Goal: Task Accomplishment & Management: Use online tool/utility

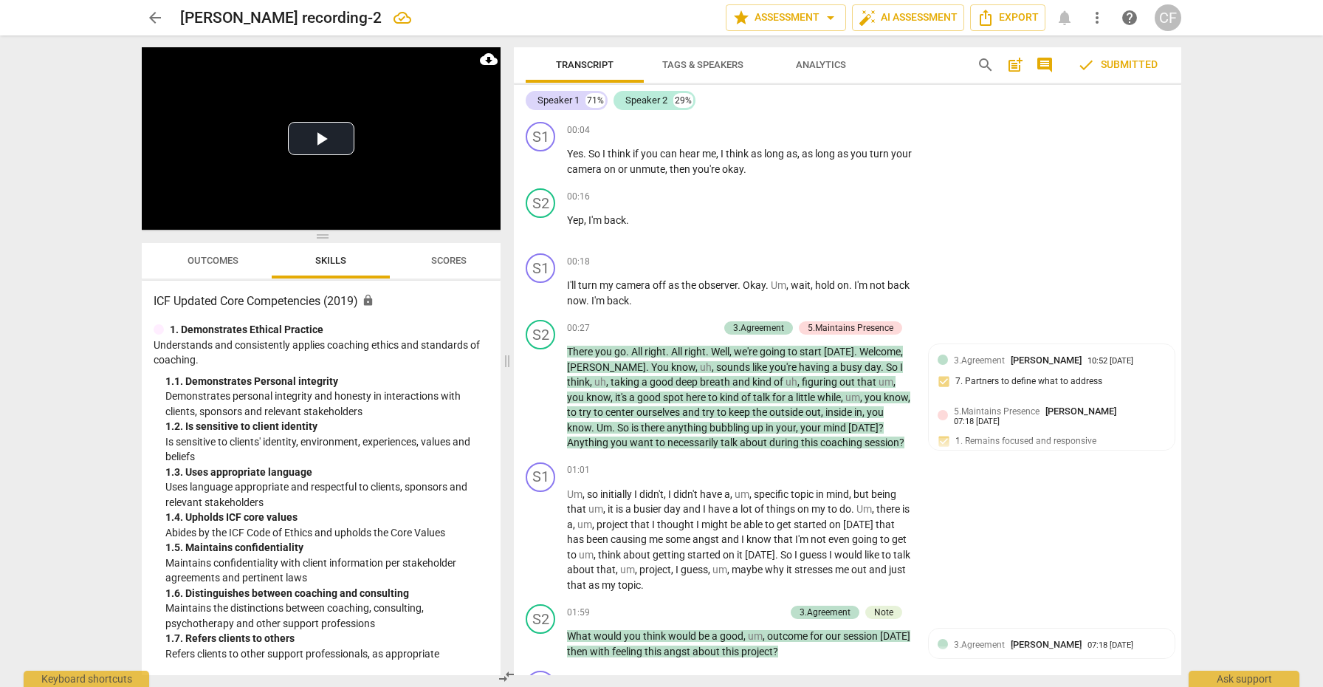
scroll to position [2288, 0]
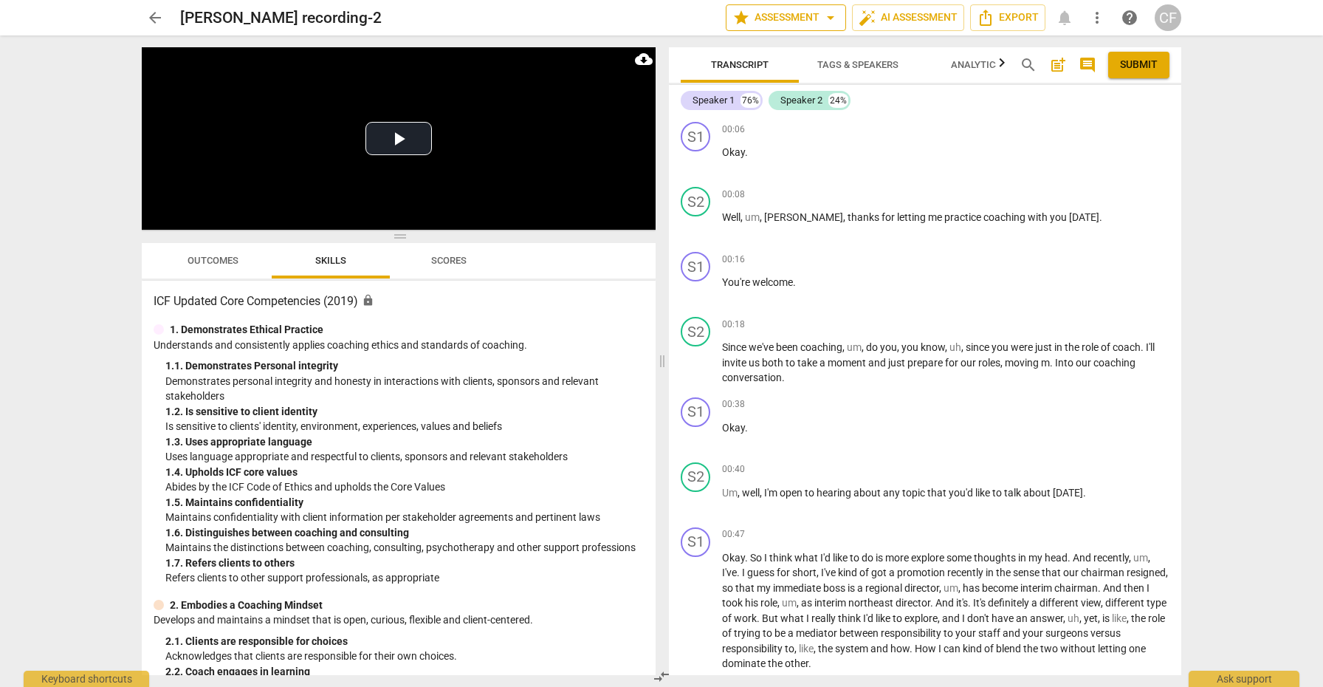
click at [829, 16] on span "arrow_drop_down" at bounding box center [831, 18] width 18 height 18
click at [829, 16] on div at bounding box center [661, 343] width 1323 height 687
click at [397, 143] on button "Play Video" at bounding box center [399, 138] width 66 height 33
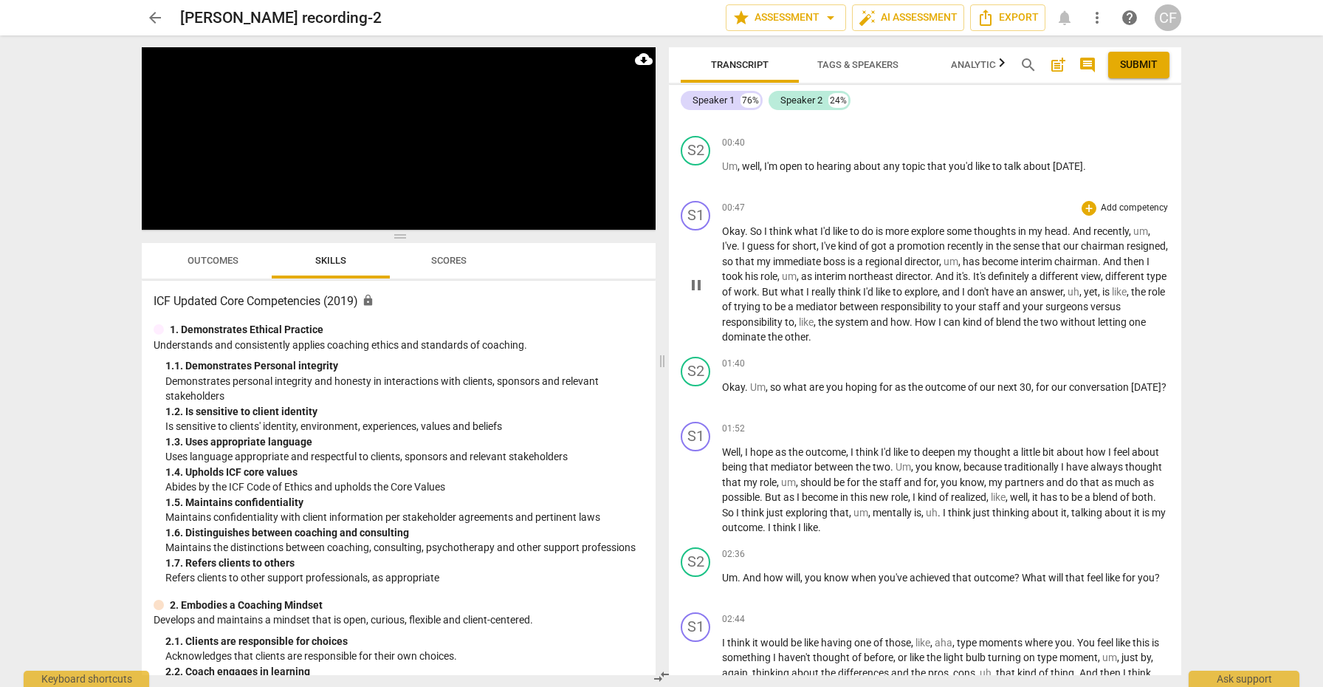
scroll to position [328, 0]
click at [1085, 142] on div "+" at bounding box center [1089, 141] width 15 height 15
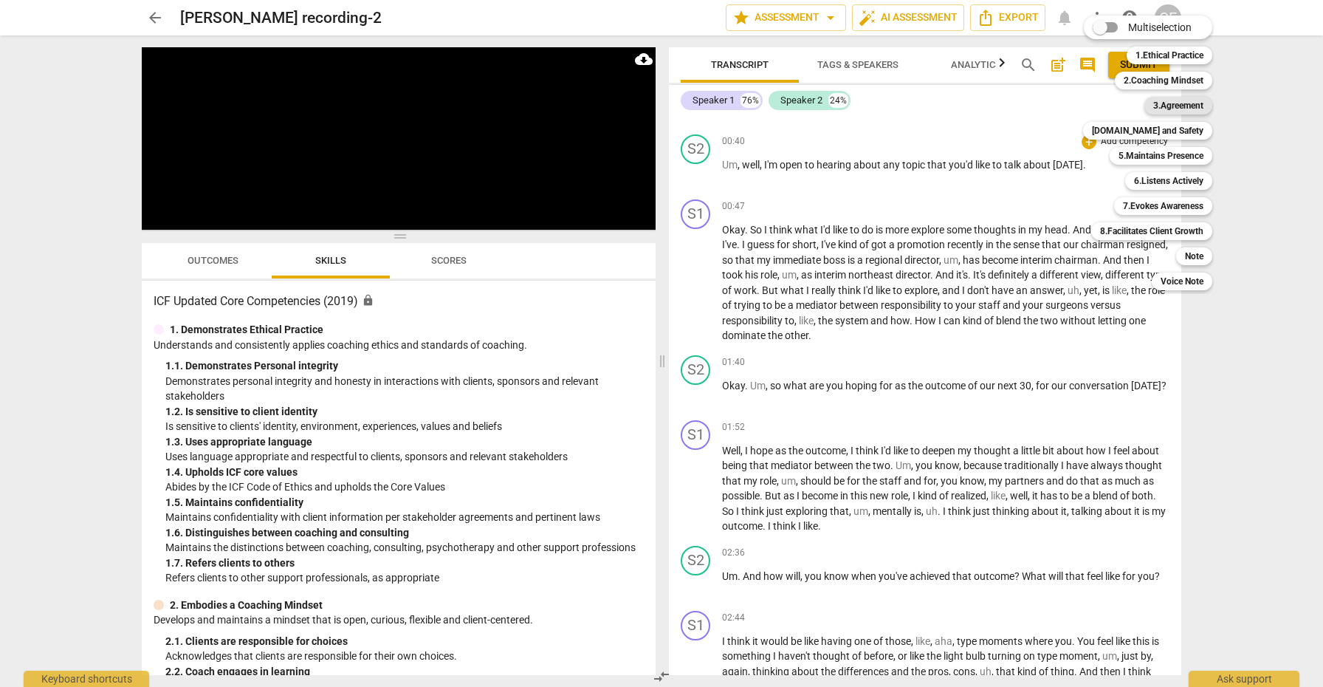
click at [1176, 103] on b "3.Agreement" at bounding box center [1178, 106] width 50 height 18
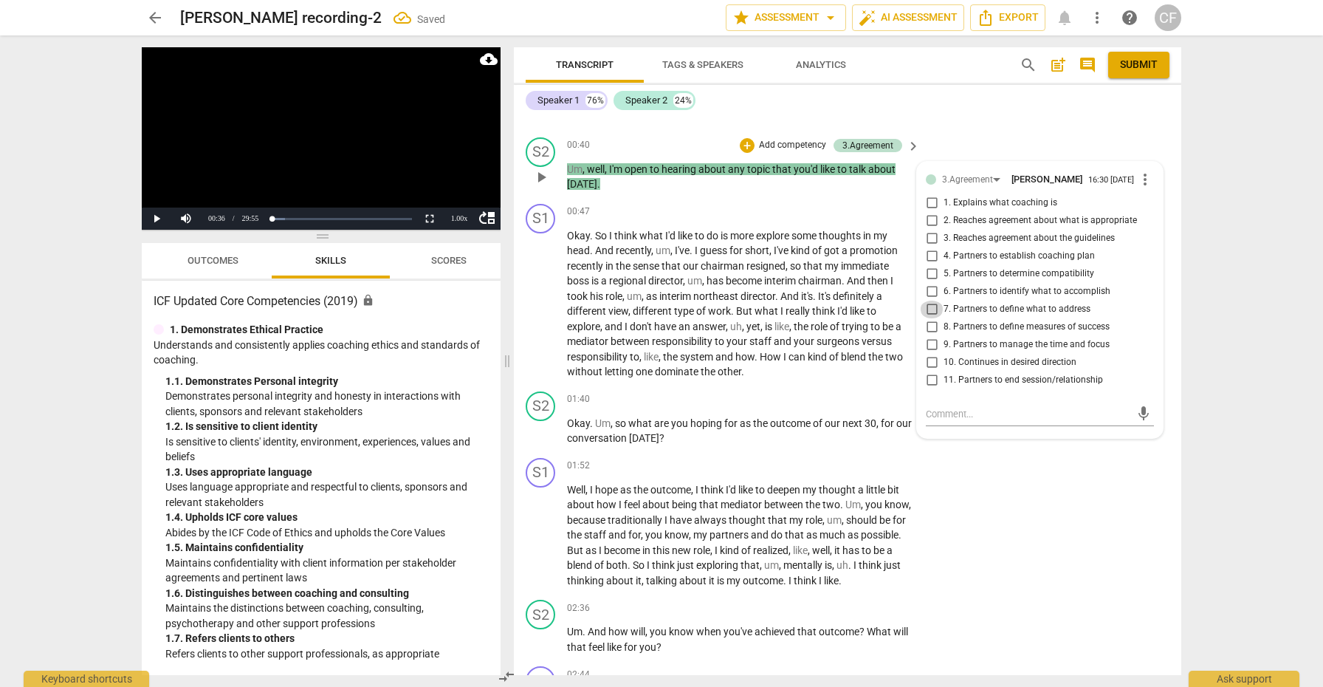
click at [928, 305] on input "7. Partners to define what to address" at bounding box center [932, 310] width 24 height 18
checkbox input "true"
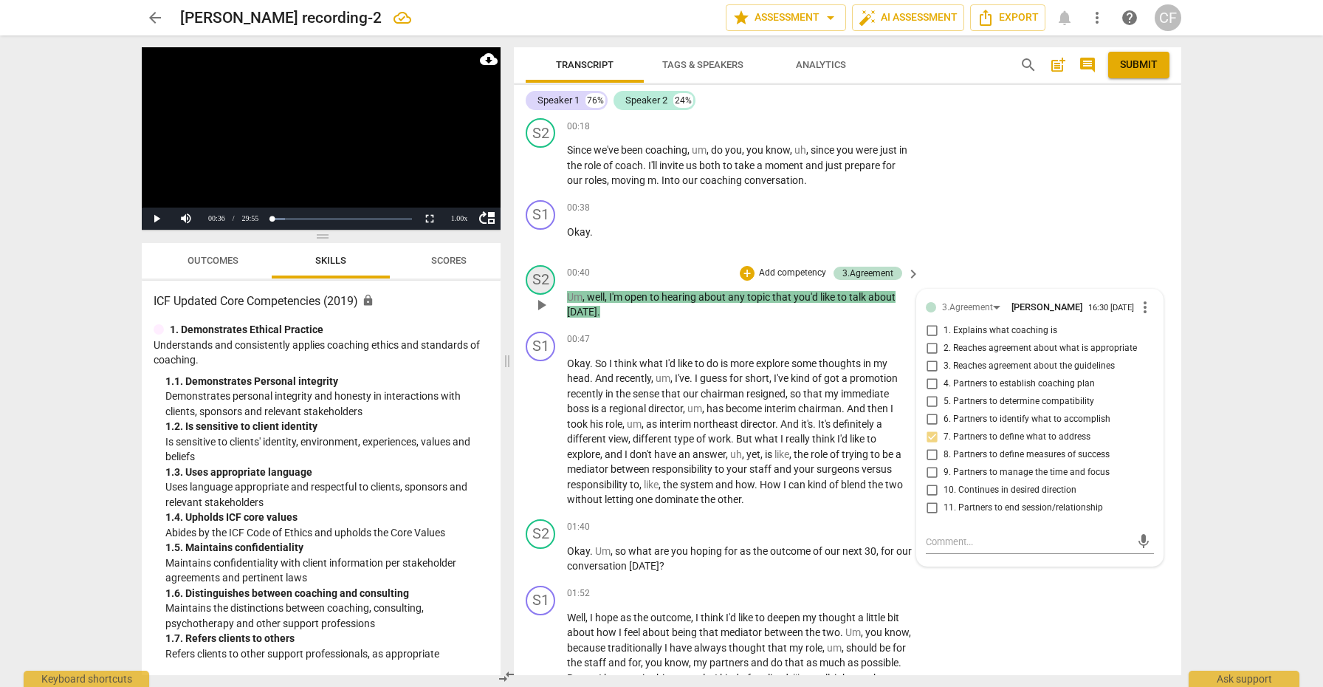
scroll to position [203, 0]
click at [542, 293] on span "play_arrow" at bounding box center [541, 302] width 18 height 18
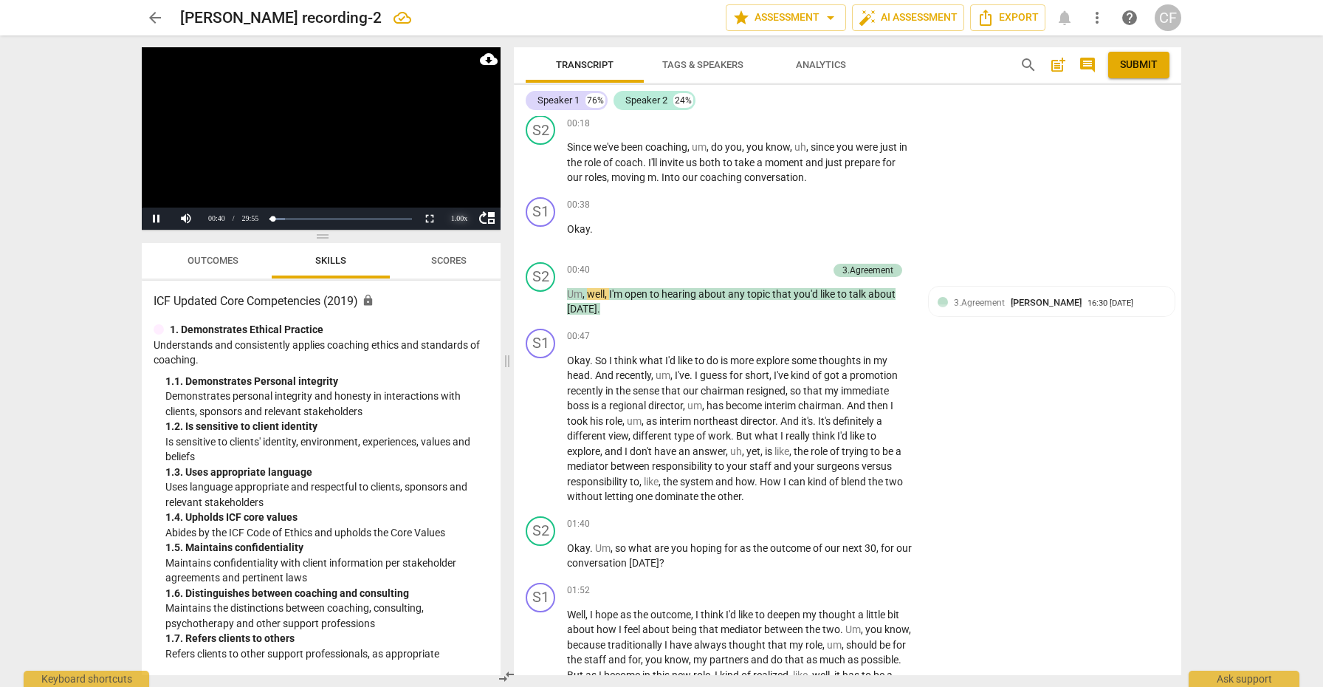
click at [461, 217] on div "1.00 x" at bounding box center [460, 218] width 30 height 22
click at [463, 171] on li "1.25x" at bounding box center [460, 167] width 30 height 16
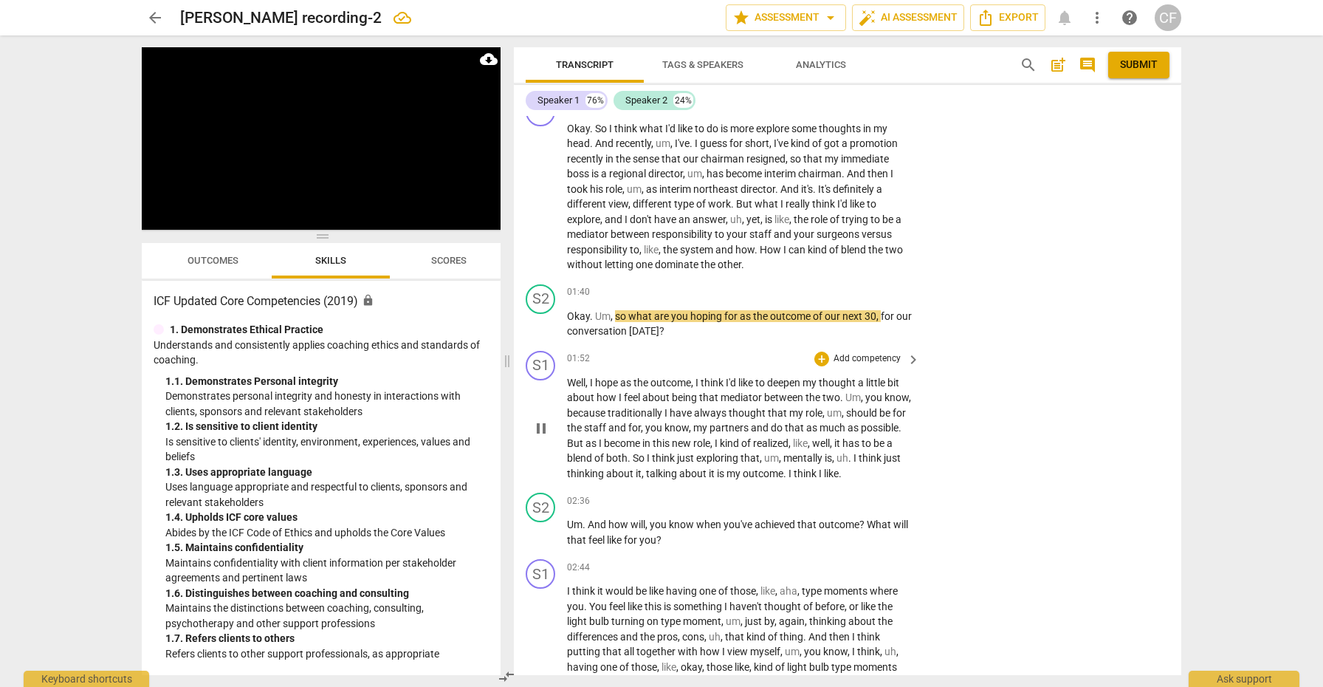
scroll to position [450, 0]
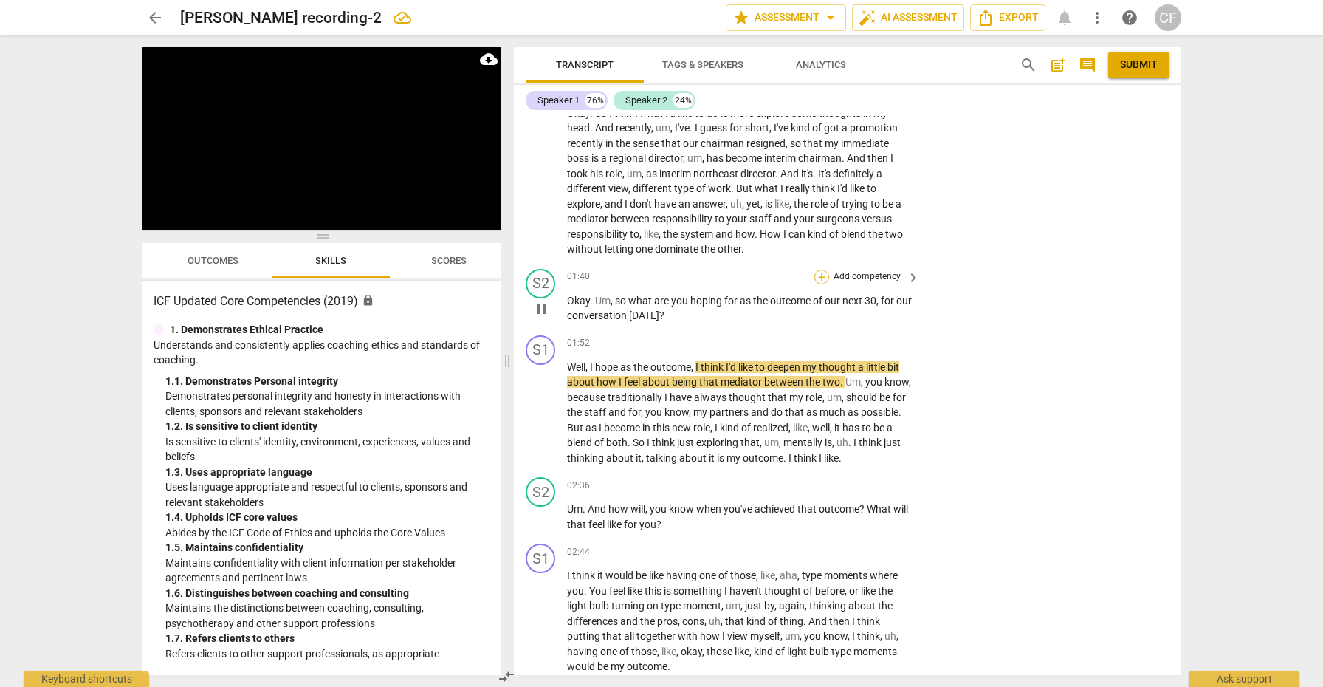
click at [823, 270] on div "+" at bounding box center [821, 277] width 15 height 15
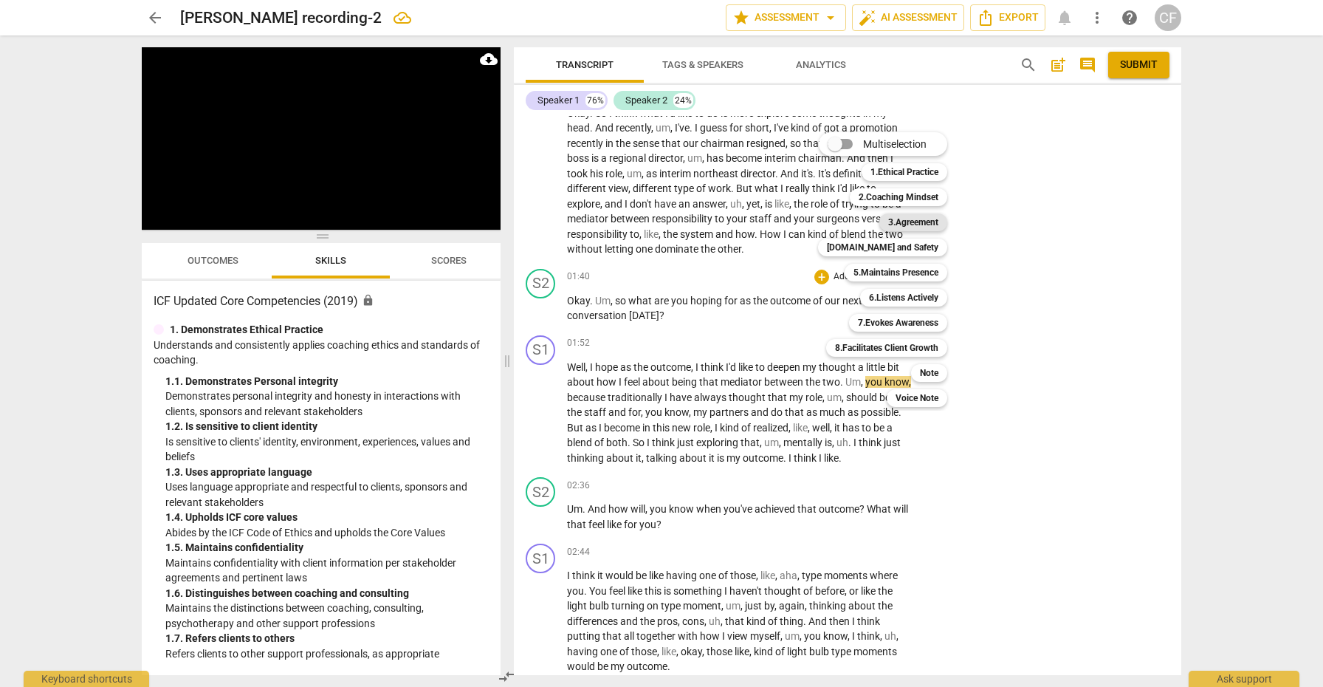
click at [924, 227] on b "3.Agreement" at bounding box center [913, 222] width 50 height 18
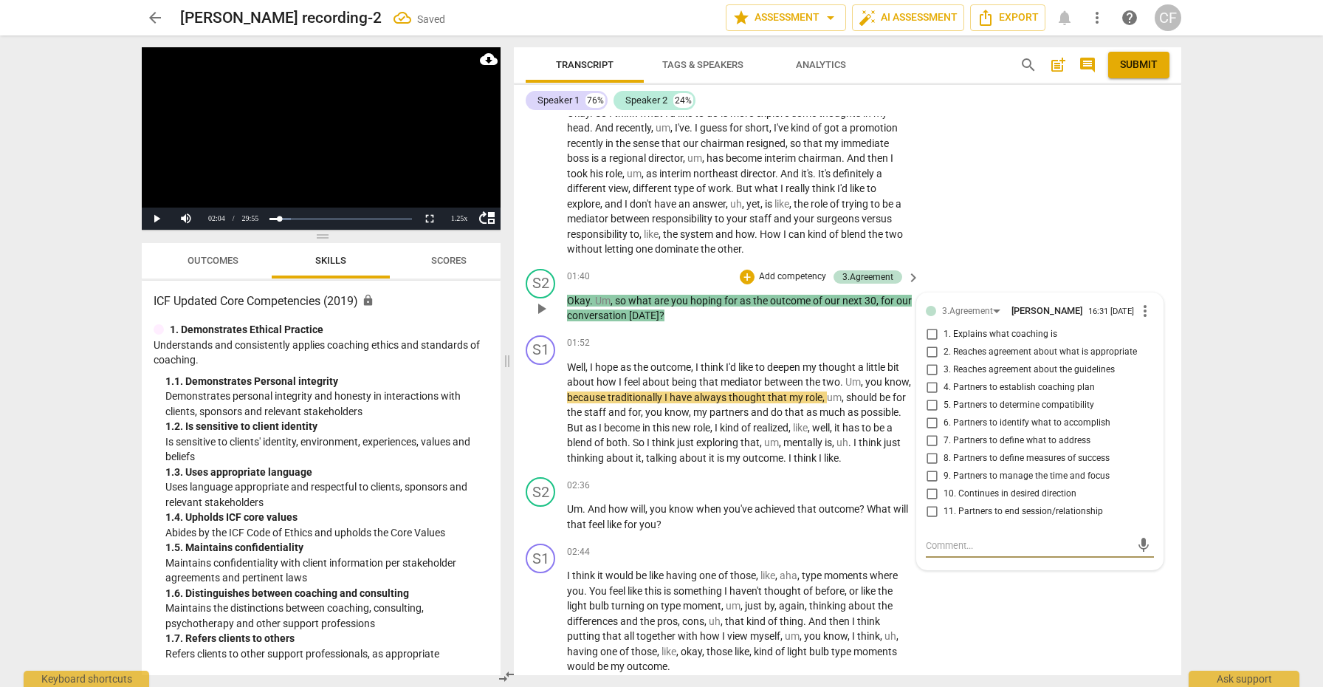
click at [930, 417] on input "6. Partners to identify what to accomplish" at bounding box center [932, 423] width 24 height 18
checkbox input "true"
click at [539, 404] on span "play_arrow" at bounding box center [541, 413] width 18 height 18
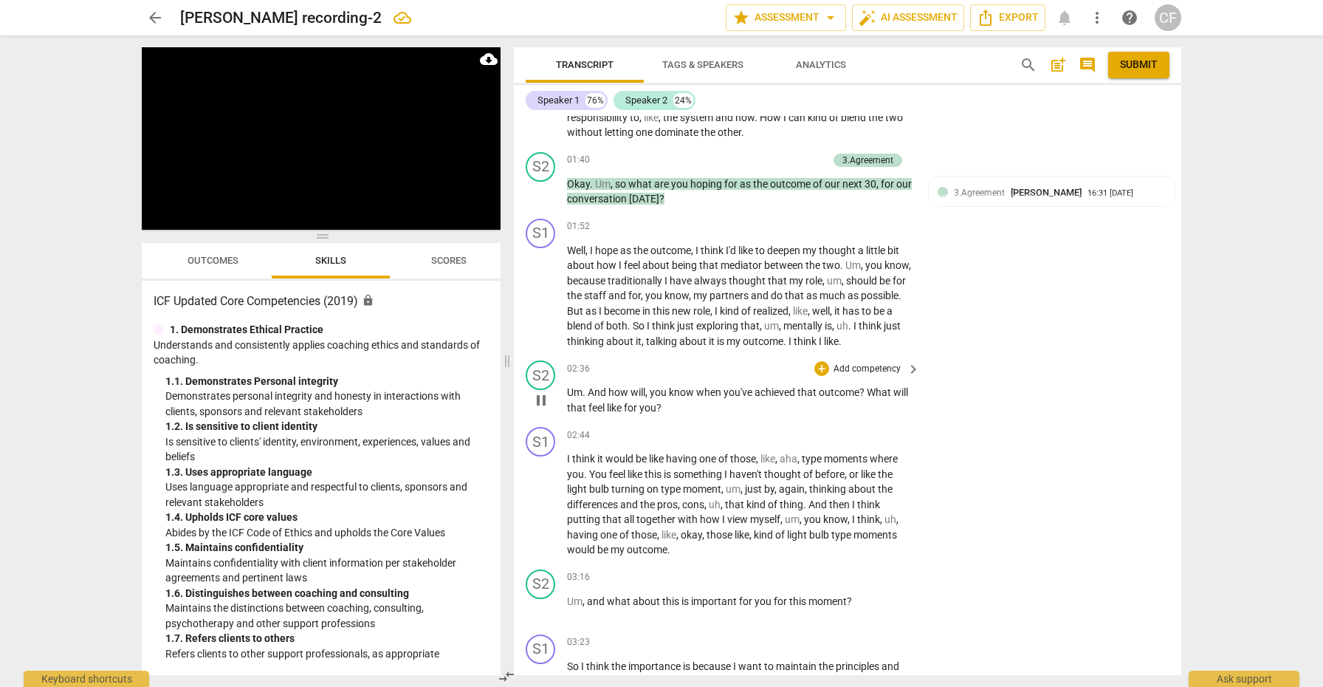
scroll to position [571, 0]
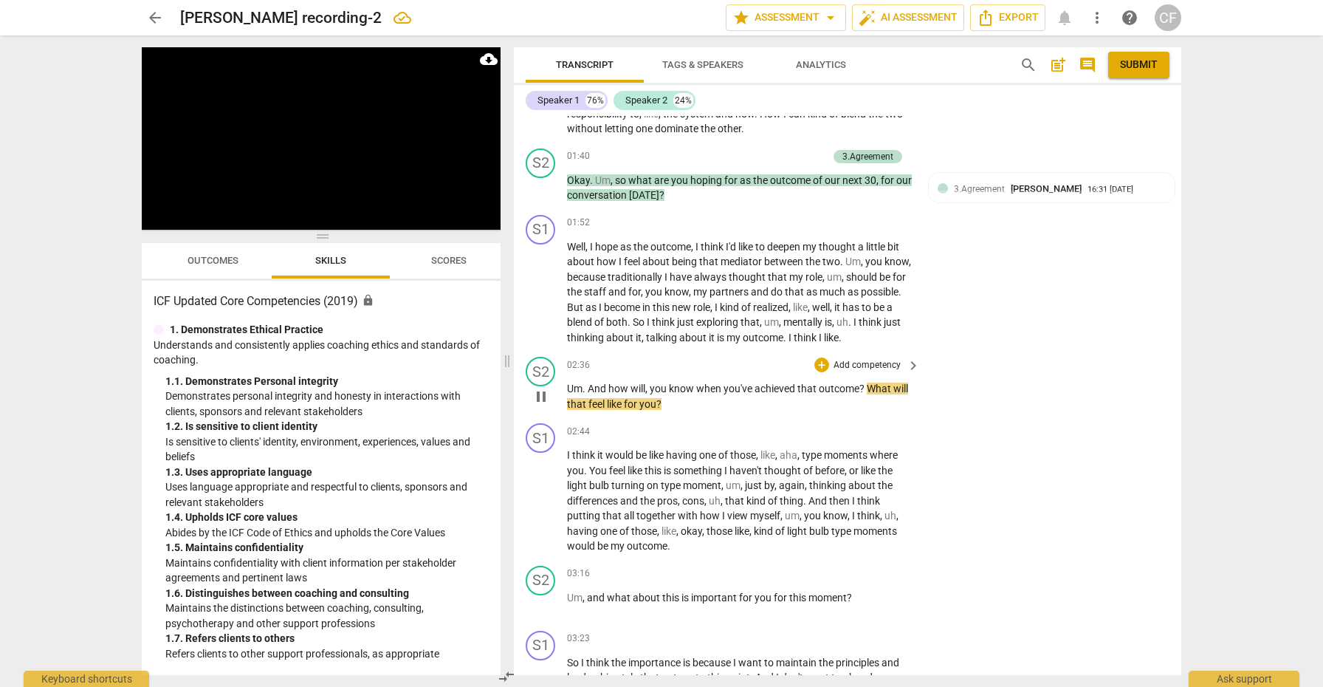
click at [543, 388] on span "pause" at bounding box center [541, 397] width 18 height 18
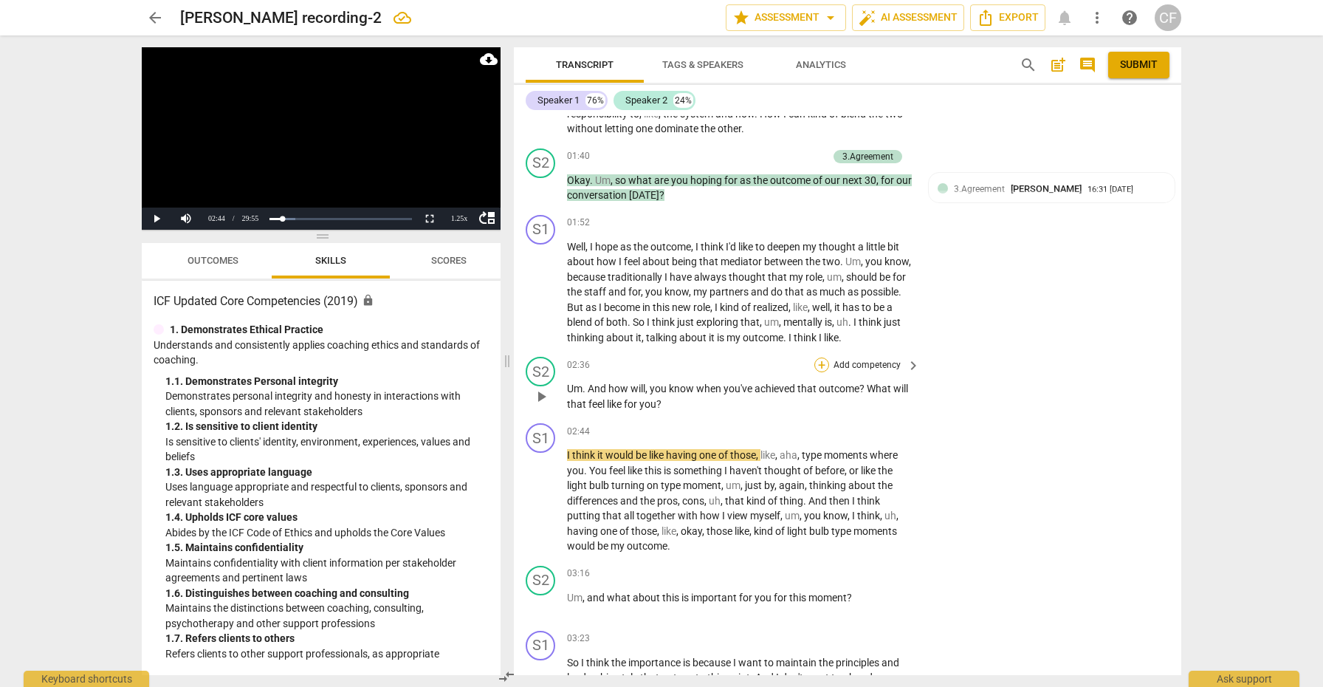
click at [819, 357] on div "+" at bounding box center [821, 364] width 15 height 15
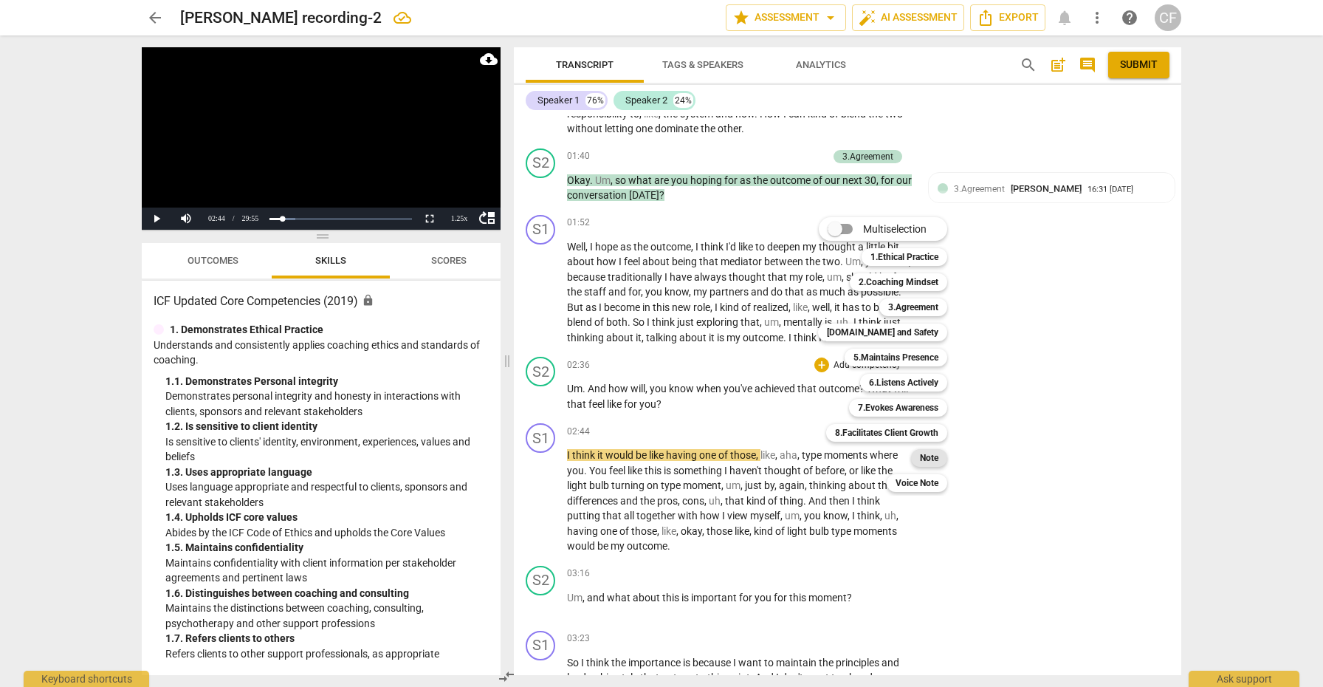
click at [936, 463] on b "Note" at bounding box center [929, 458] width 18 height 18
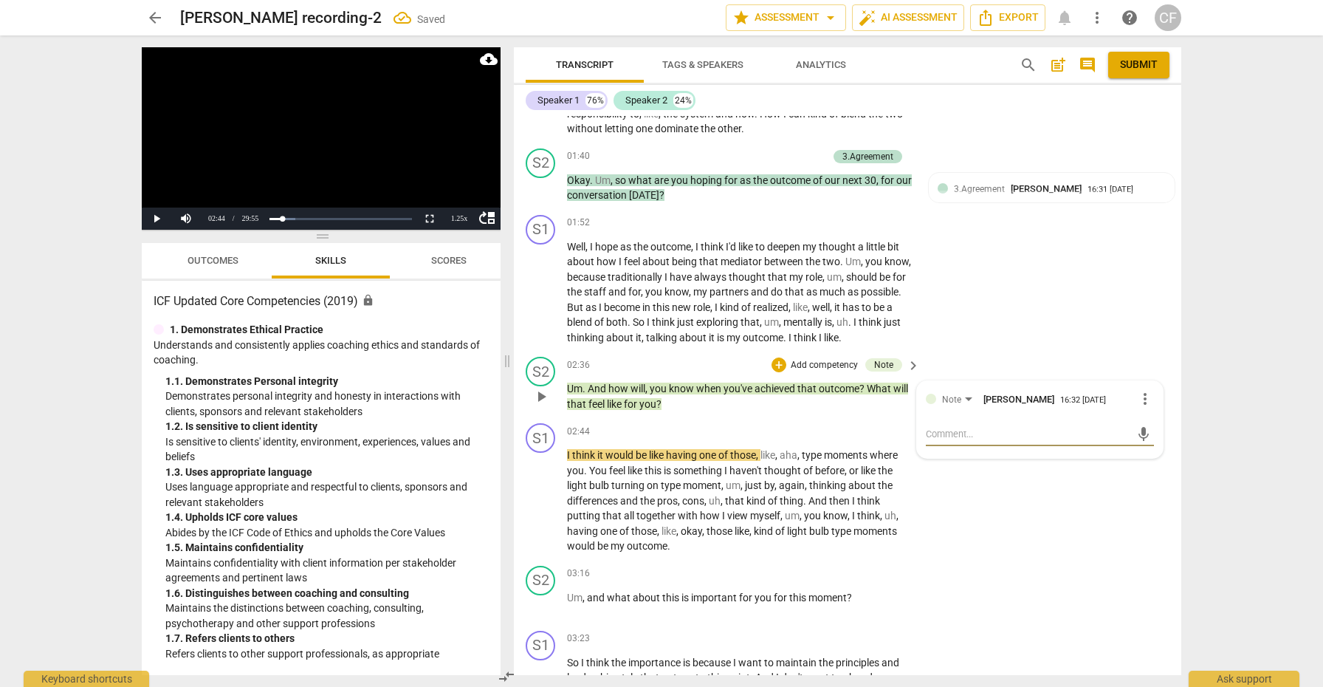
type textarea "m"
type textarea "ma"
type textarea "may"
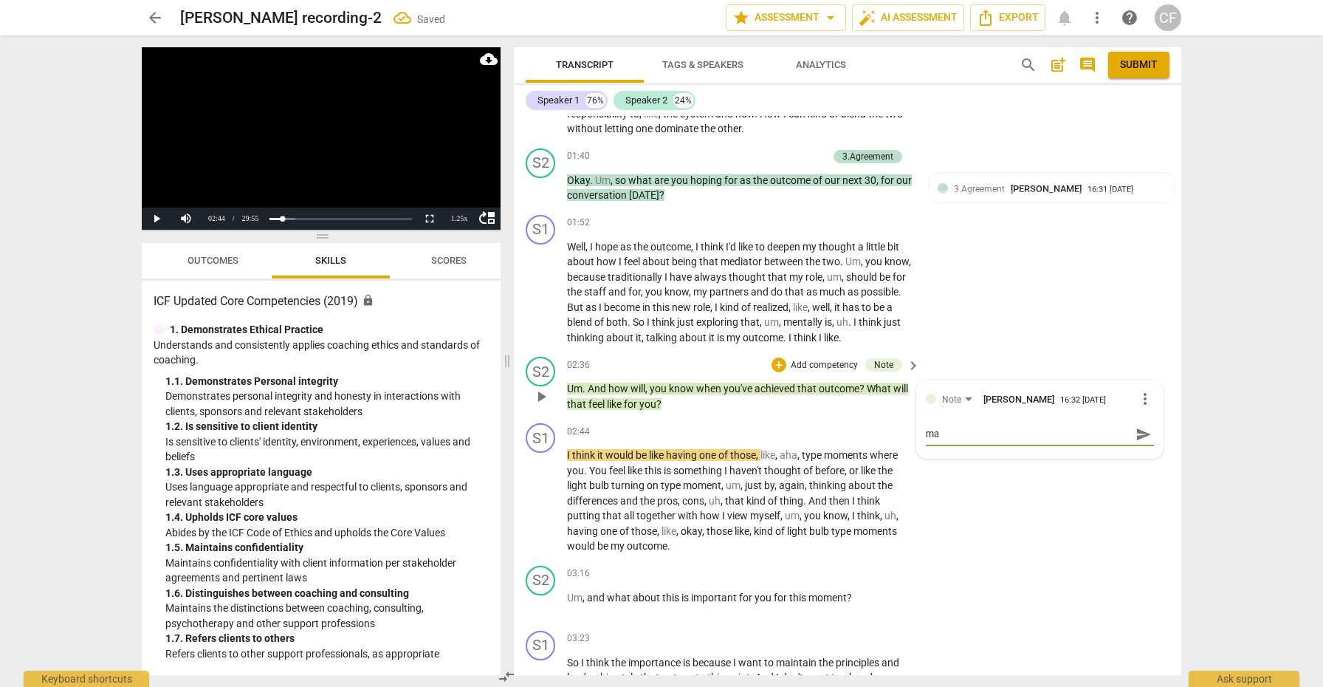
type textarea "may"
type textarea "mayb"
type textarea "maybe"
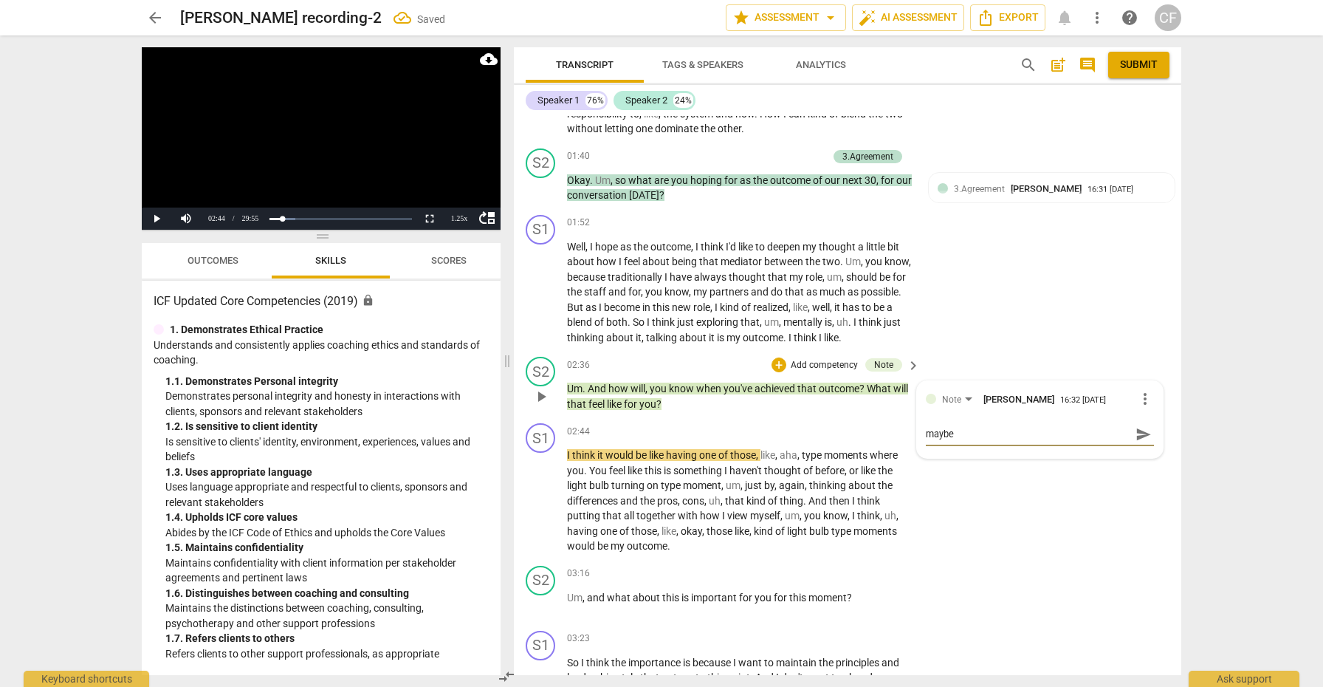
type textarea "maybe"
type textarea "maybe u"
type textarea "maybe us"
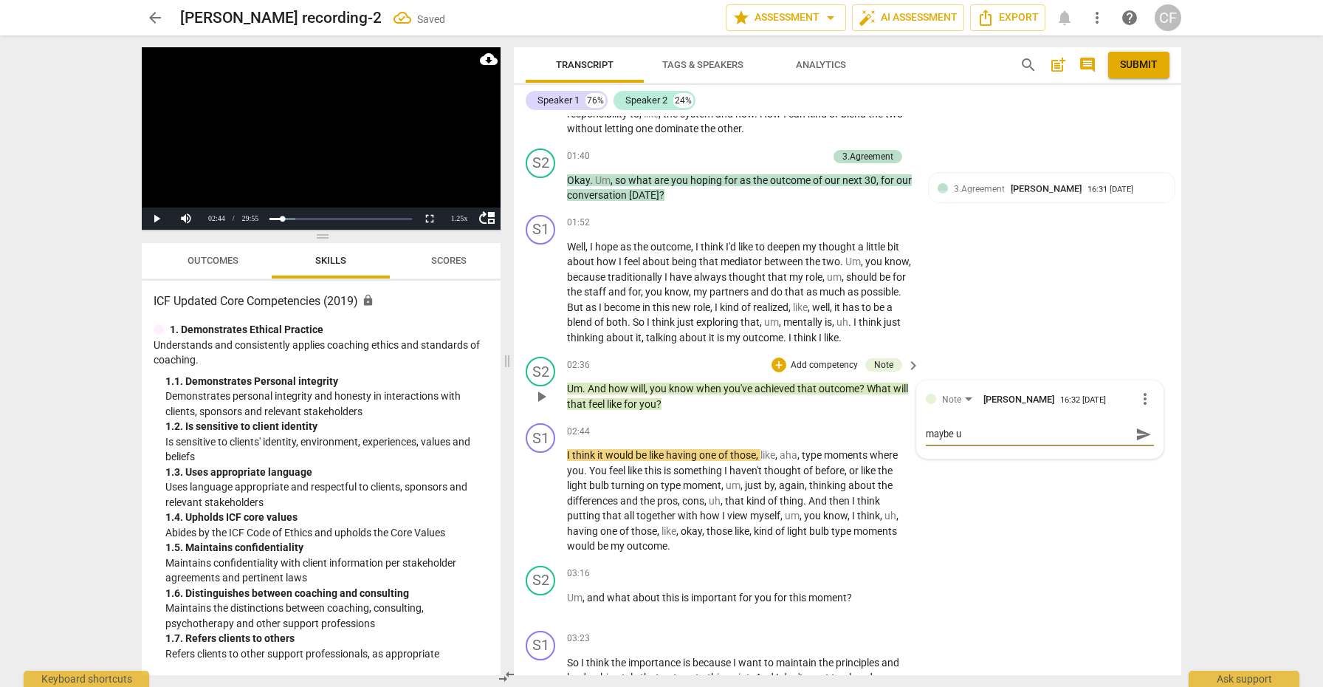
type textarea "maybe us"
type textarea "maybe use"
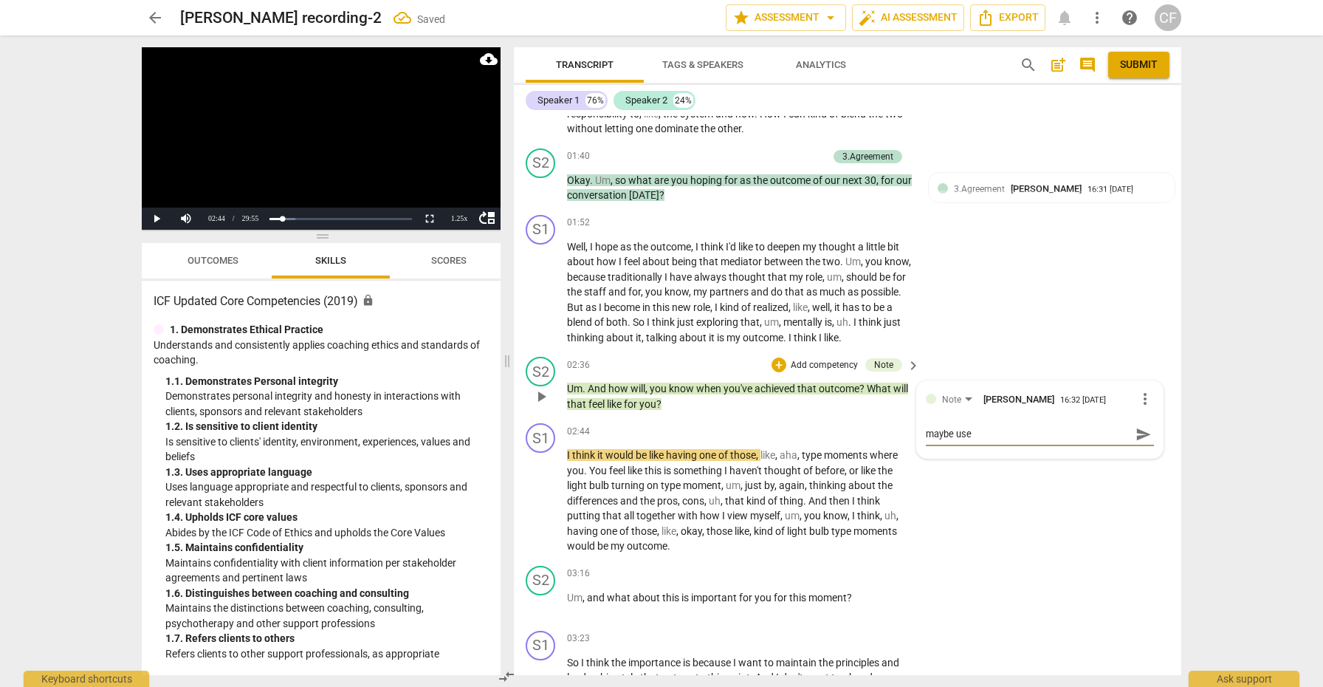
type textarea "maybe use m"
type textarea "maybe use mo"
type textarea "maybe use mor"
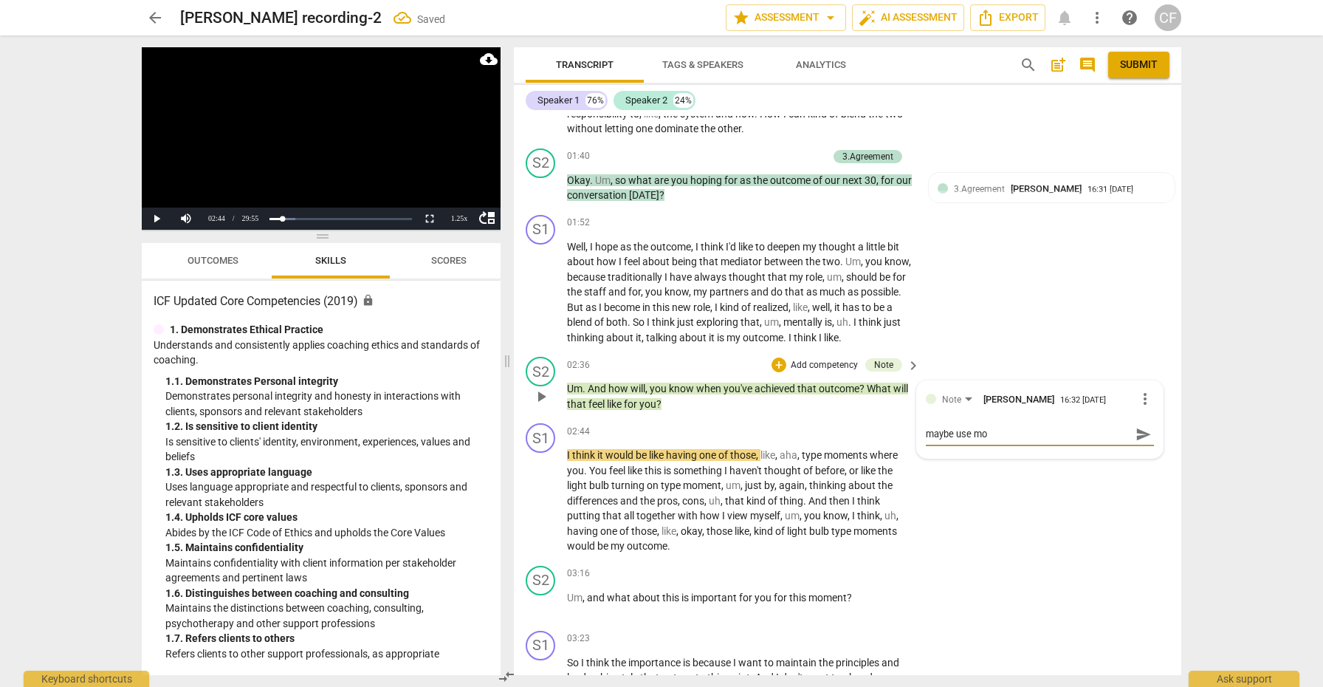
type textarea "maybe use mor"
type textarea "maybe use more"
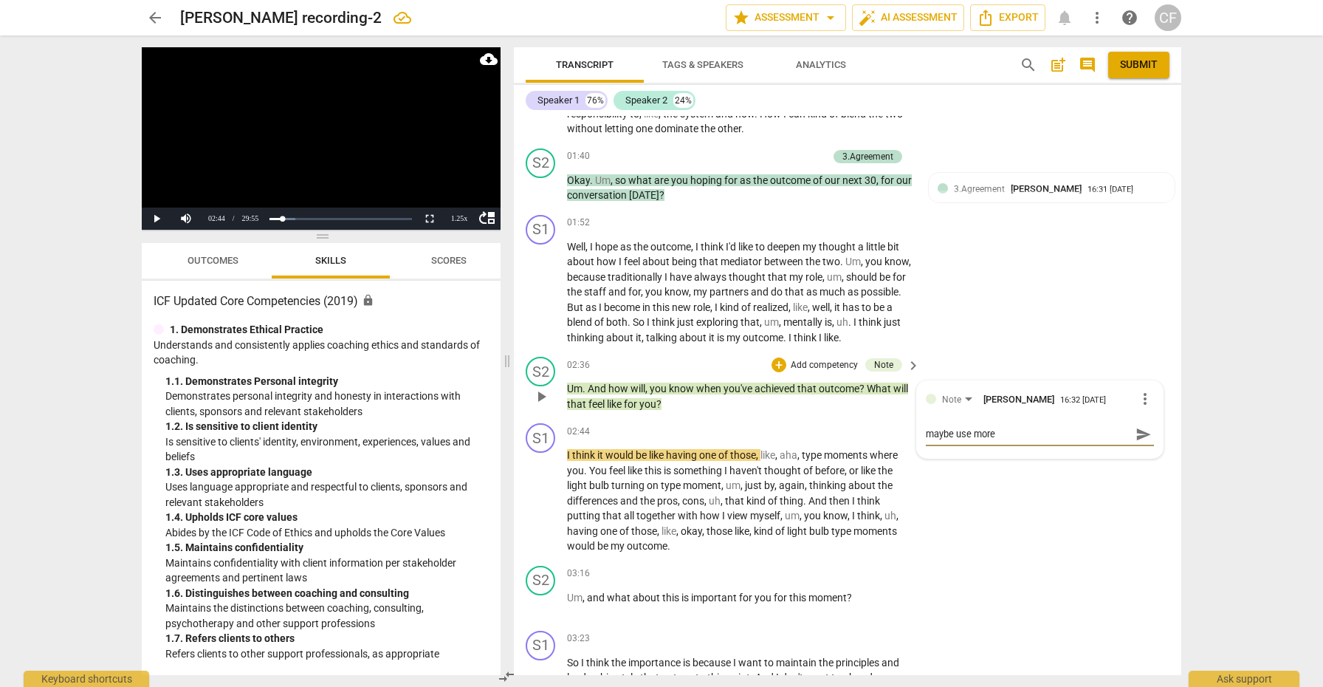
type textarea "maybe use more s"
type textarea "maybe use more sp"
type textarea "maybe use more spe"
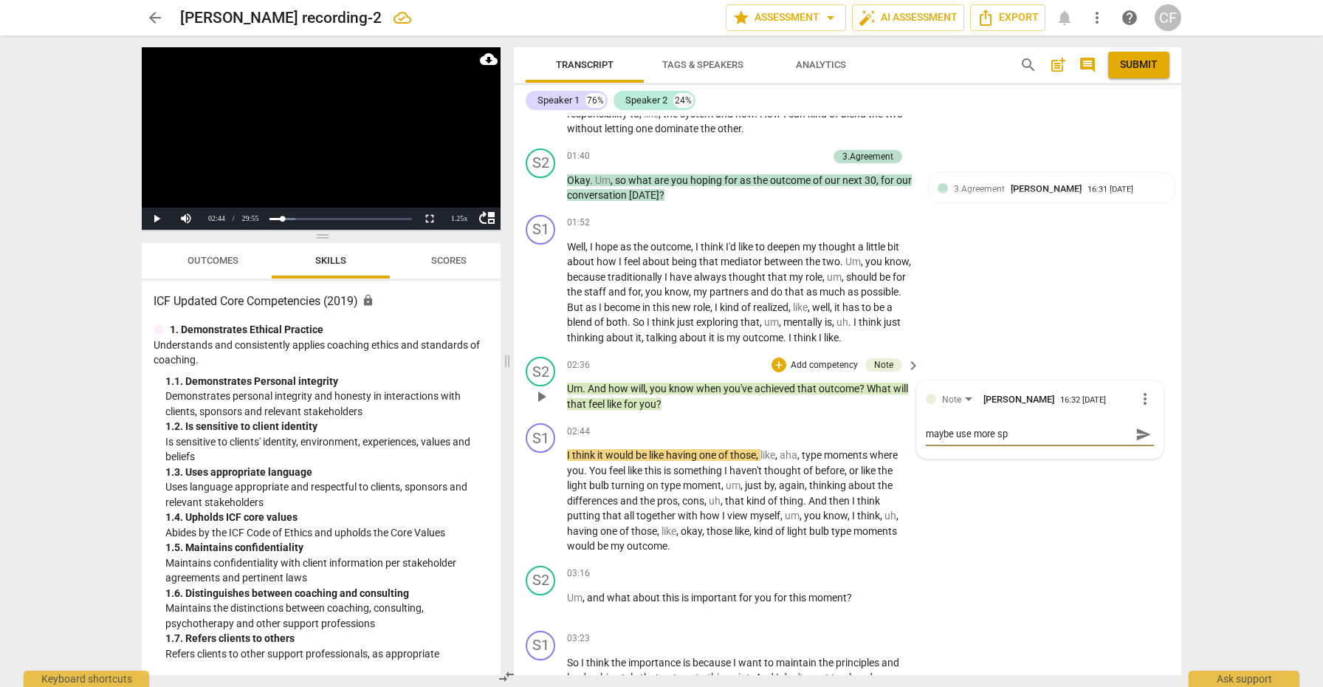
type textarea "maybe use more spe"
type textarea "maybe use more spei"
type textarea "maybe use more speic"
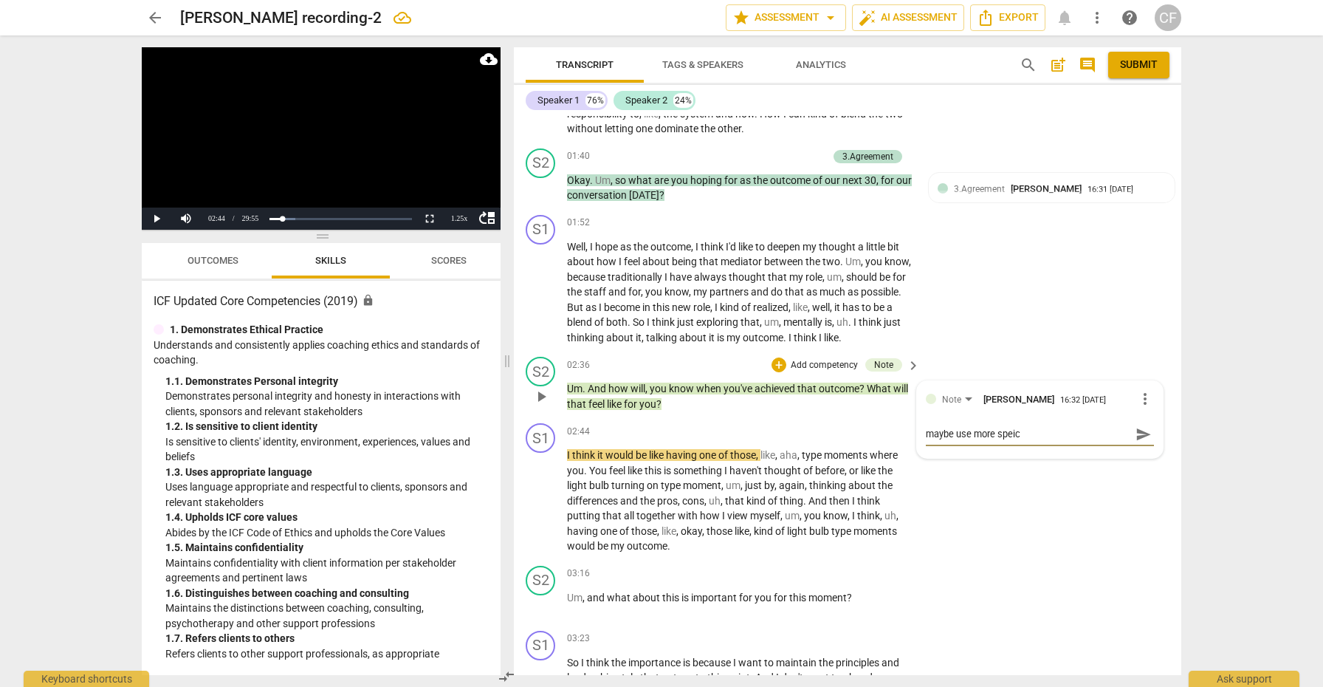
type textarea "maybe use more speici"
type textarea "maybe use more speicif"
type textarea "maybe use more speicifi"
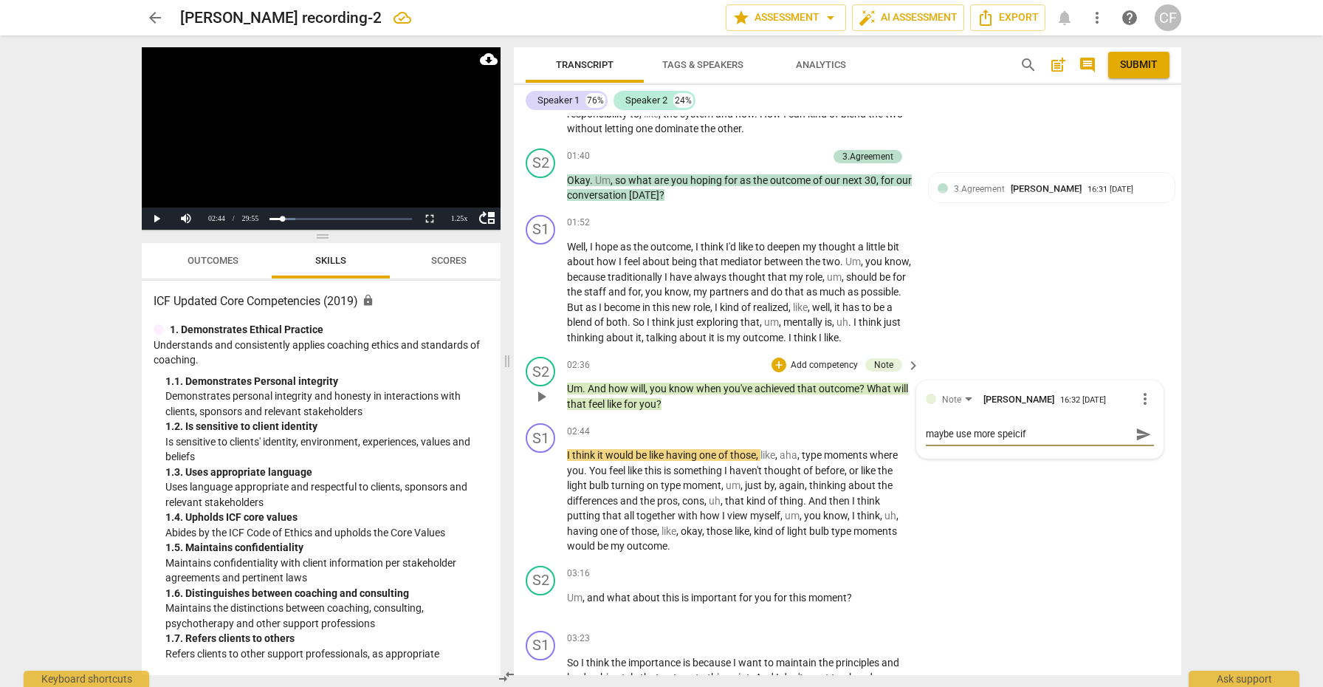
type textarea "maybe use more speicifi"
type textarea "maybe use more speicific"
type textarea "maybe use more specific"
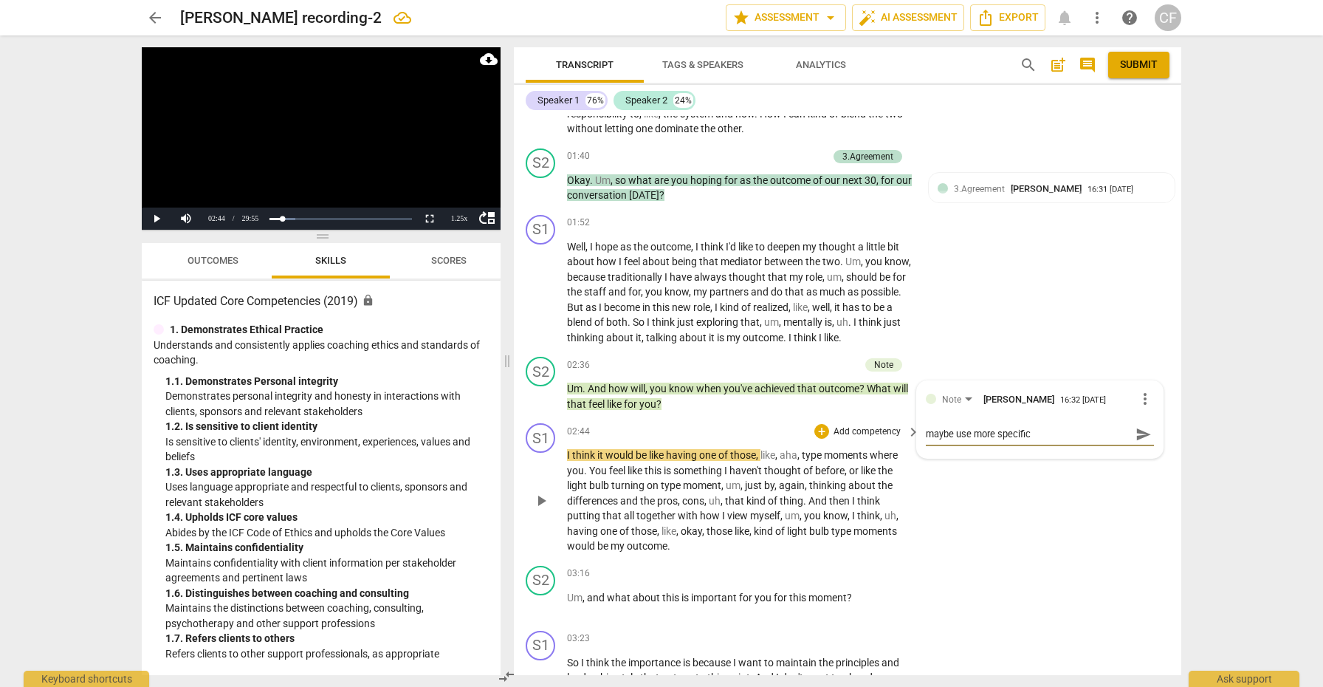
type textarea "maybe use more specific"
type textarea "maybe use more specifi"
type textarea "maybe use more specif"
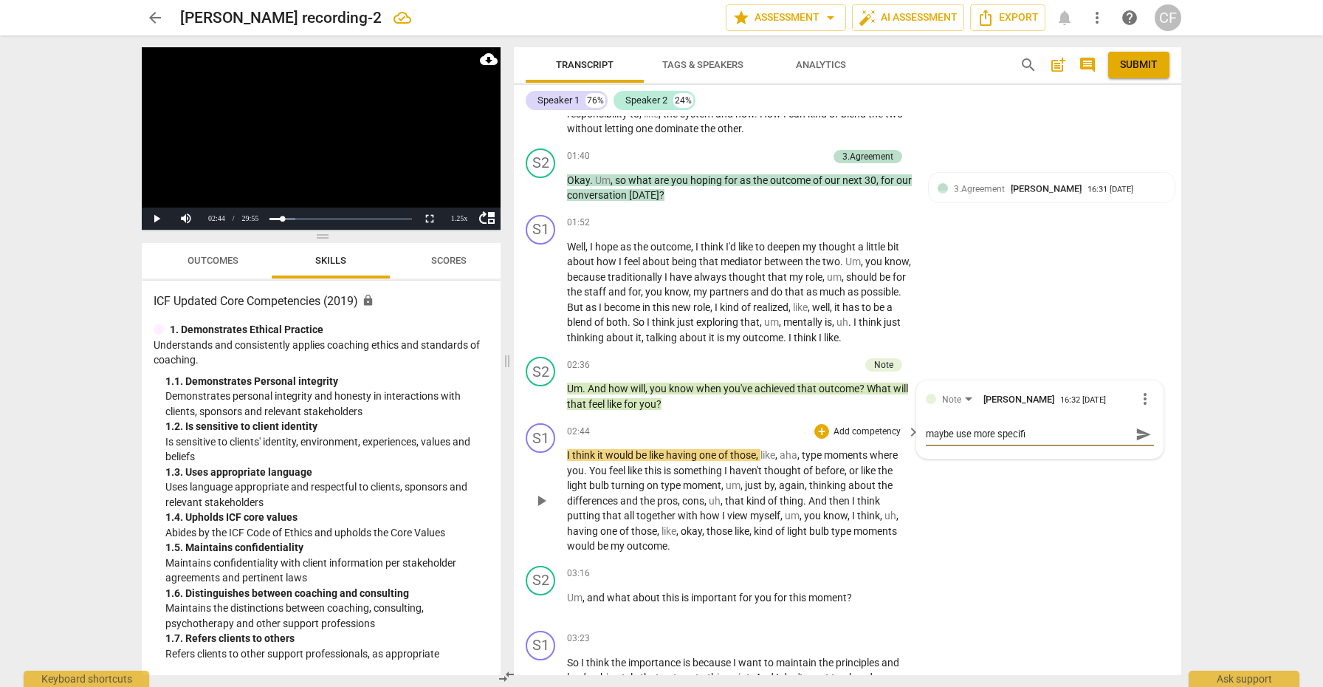
type textarea "maybe use more specif"
type textarea "maybe use more speci"
type textarea "maybe use more spec"
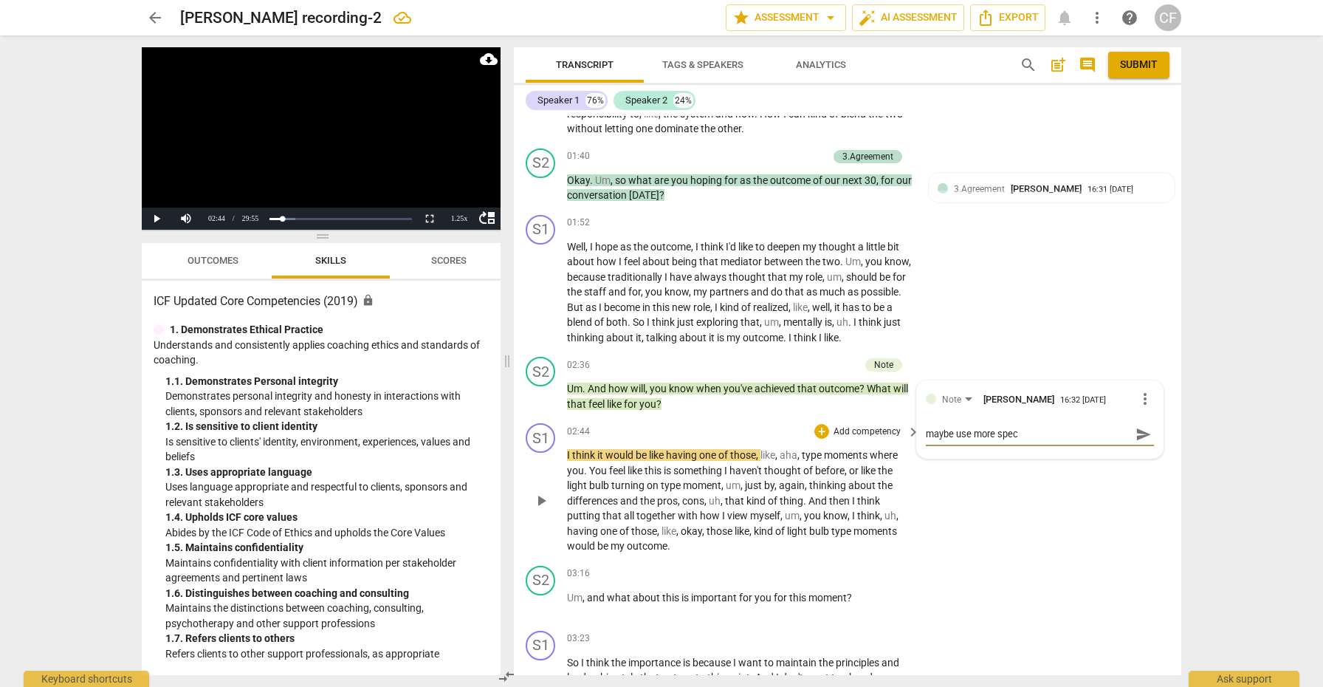
type textarea "maybe use more speci"
type textarea "maybe use more specif"
type textarea "maybe use more specifi"
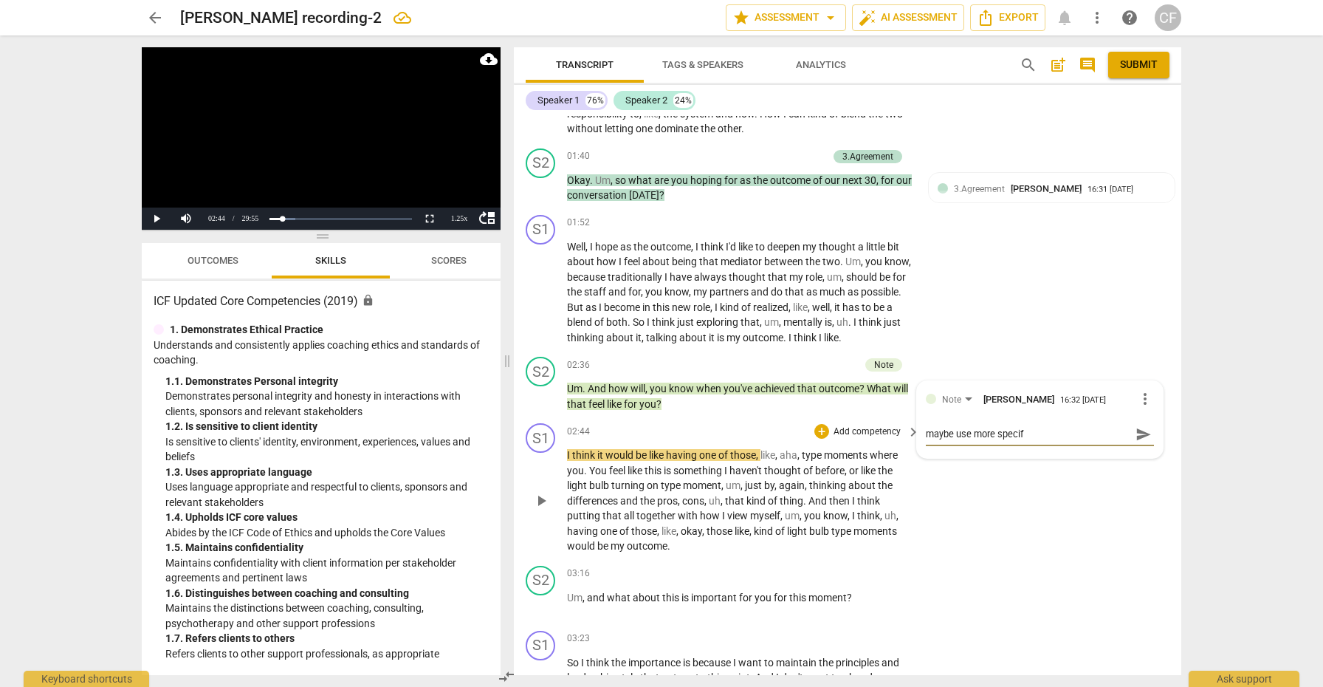
type textarea "maybe use more specifi"
type textarea "maybe use more specific"
